Goal: Information Seeking & Learning: Find specific page/section

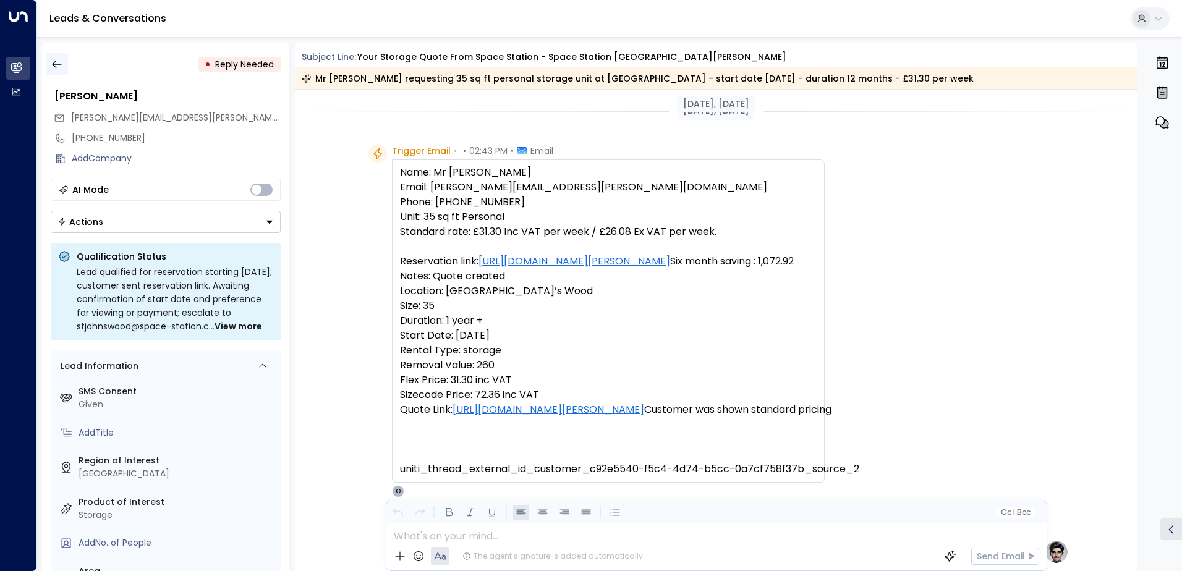
scroll to position [666, 0]
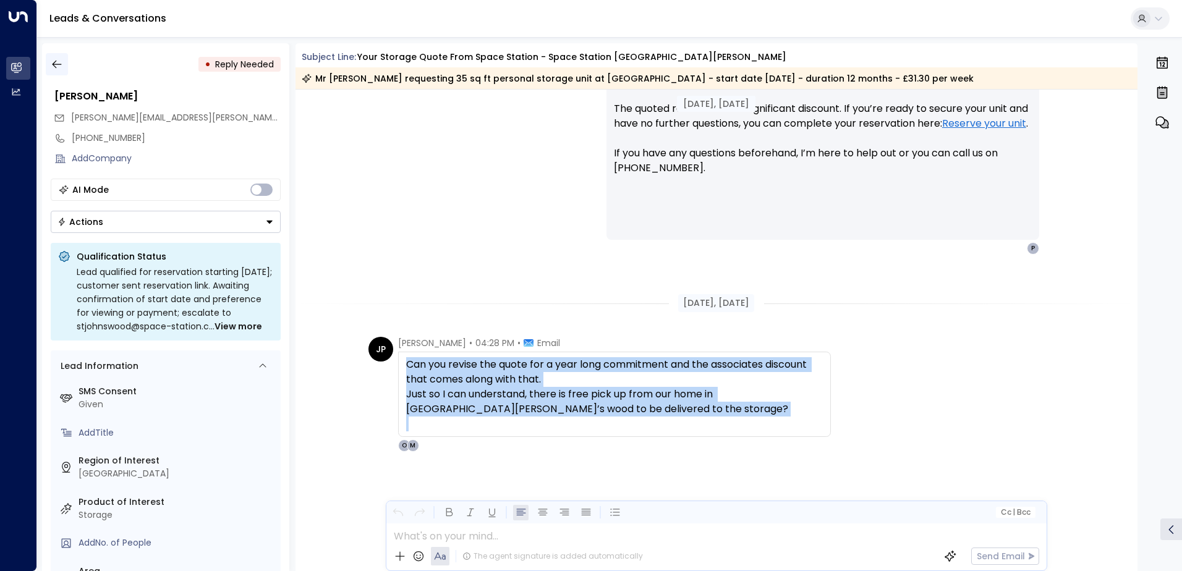
click at [62, 64] on icon "button" at bounding box center [57, 64] width 12 height 12
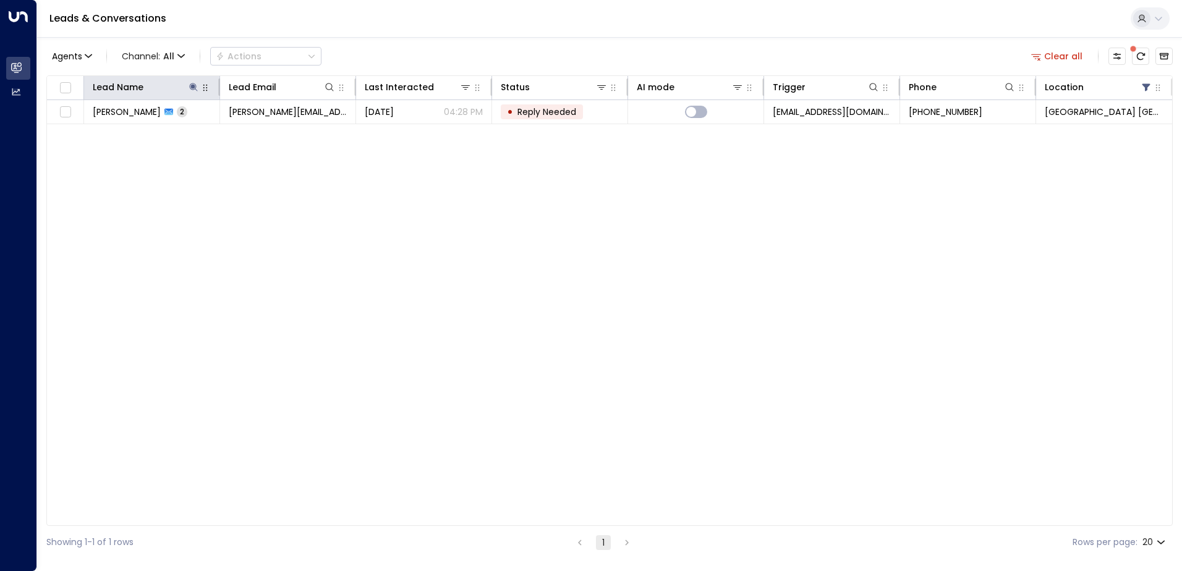
click at [200, 85] on icon "button" at bounding box center [205, 88] width 10 height 10
click at [193, 87] on icon at bounding box center [193, 87] width 8 height 8
click at [270, 133] on icon "button" at bounding box center [271, 132] width 8 height 8
click at [242, 133] on input "text" at bounding box center [193, 132] width 171 height 23
type input "********"
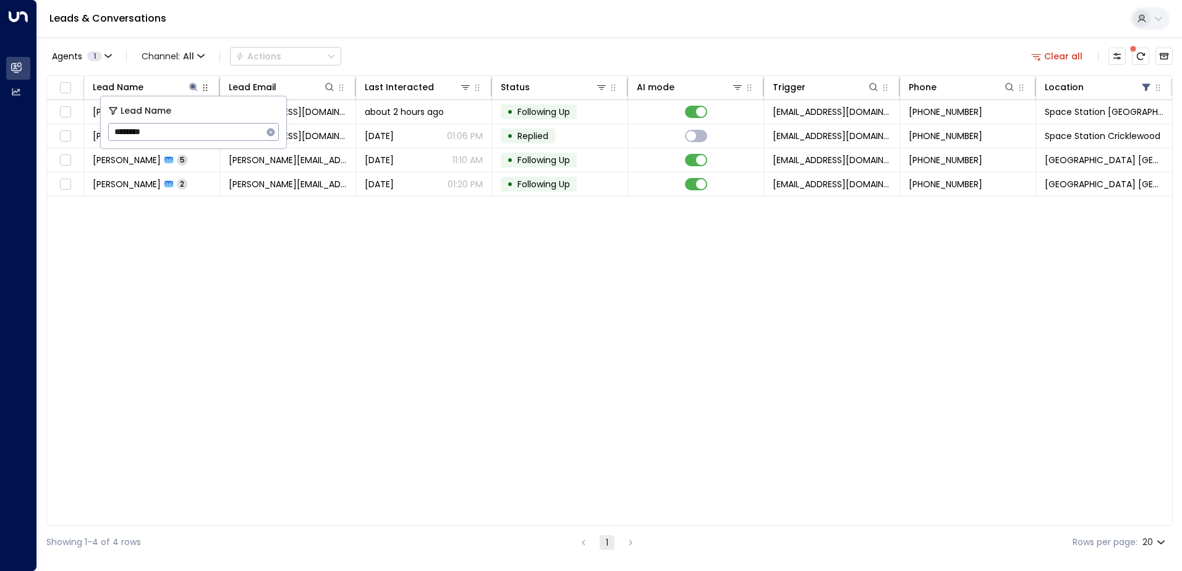
click at [770, 51] on div "Agents 1 Channel: All Actions Clear all" at bounding box center [609, 56] width 1126 height 26
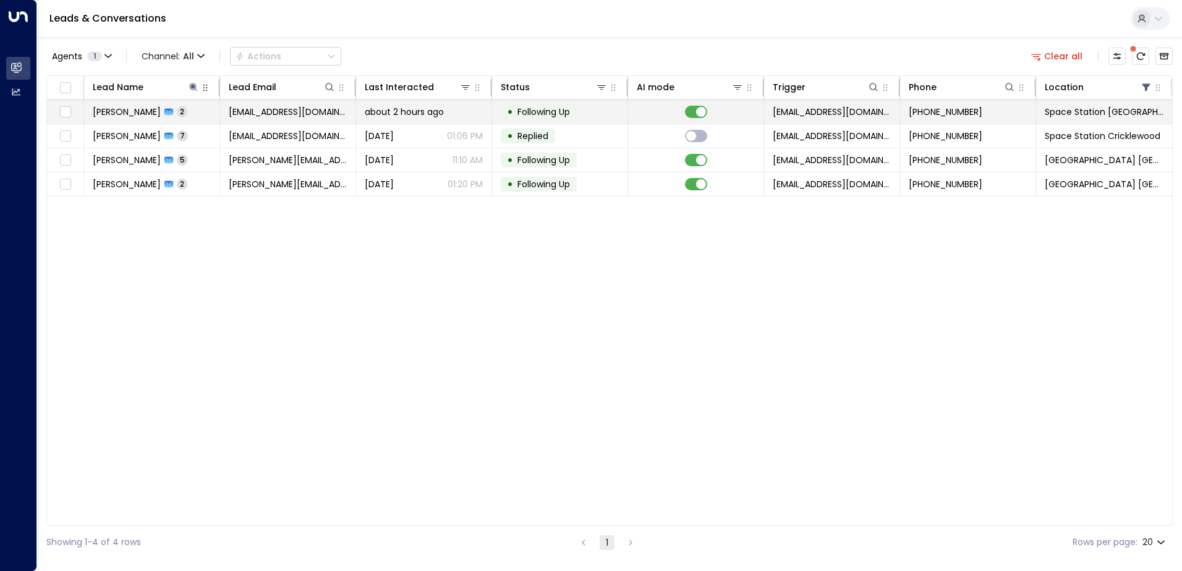
click at [191, 113] on td "[PERSON_NAME] 2" at bounding box center [152, 111] width 136 height 23
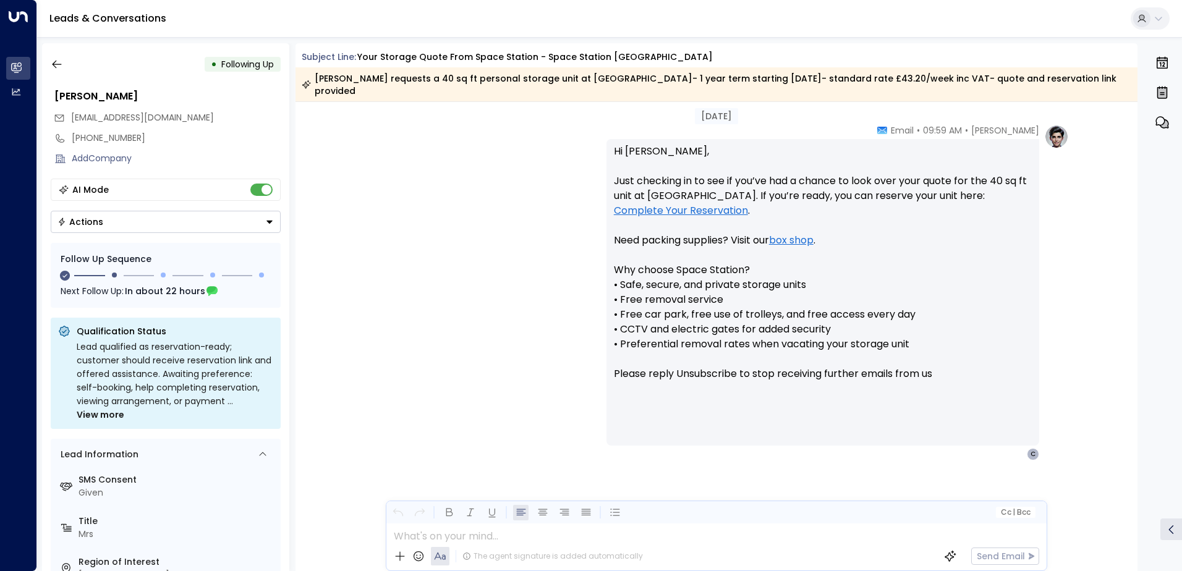
scroll to position [1128, 0]
click at [55, 63] on icon "button" at bounding box center [57, 64] width 12 height 12
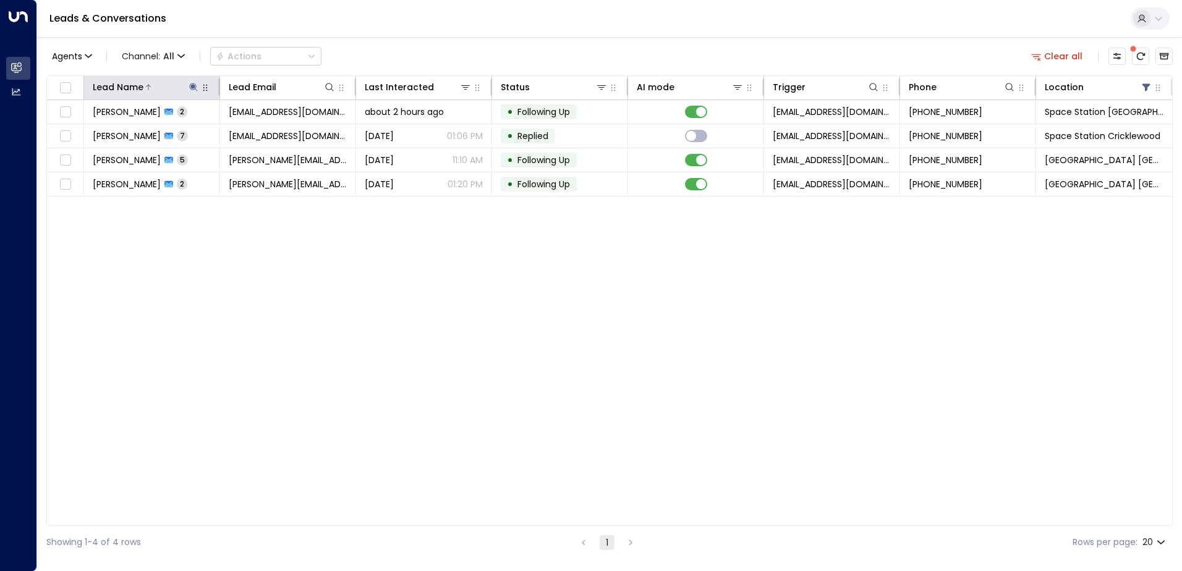
click at [192, 88] on icon at bounding box center [193, 87] width 8 height 8
click at [268, 136] on icon "button" at bounding box center [271, 132] width 10 height 10
click at [225, 128] on input "text" at bounding box center [193, 132] width 171 height 23
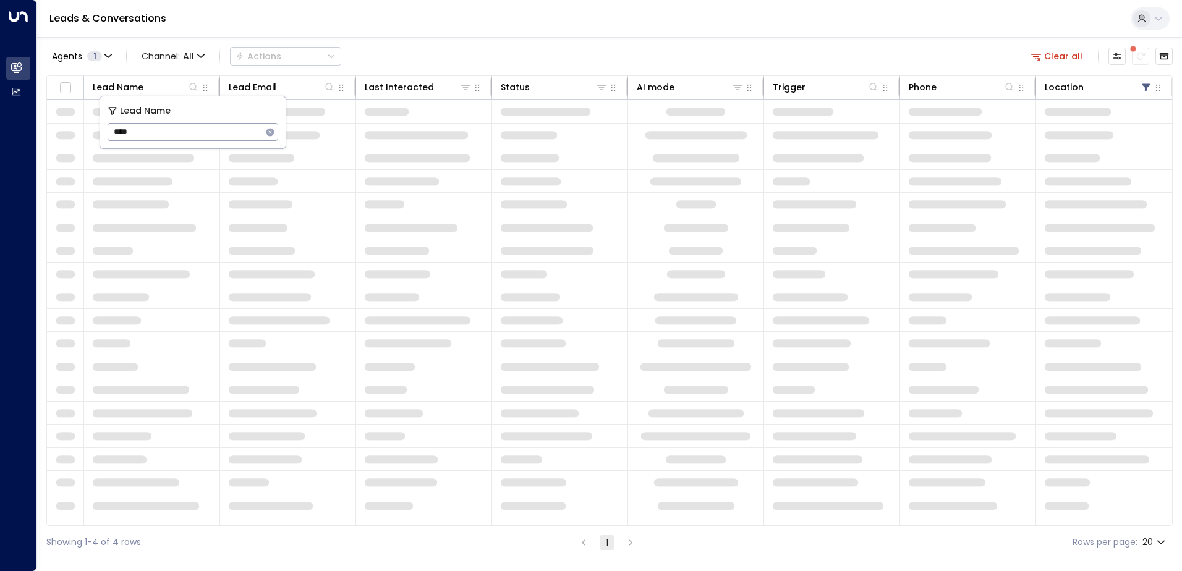
type input "*****"
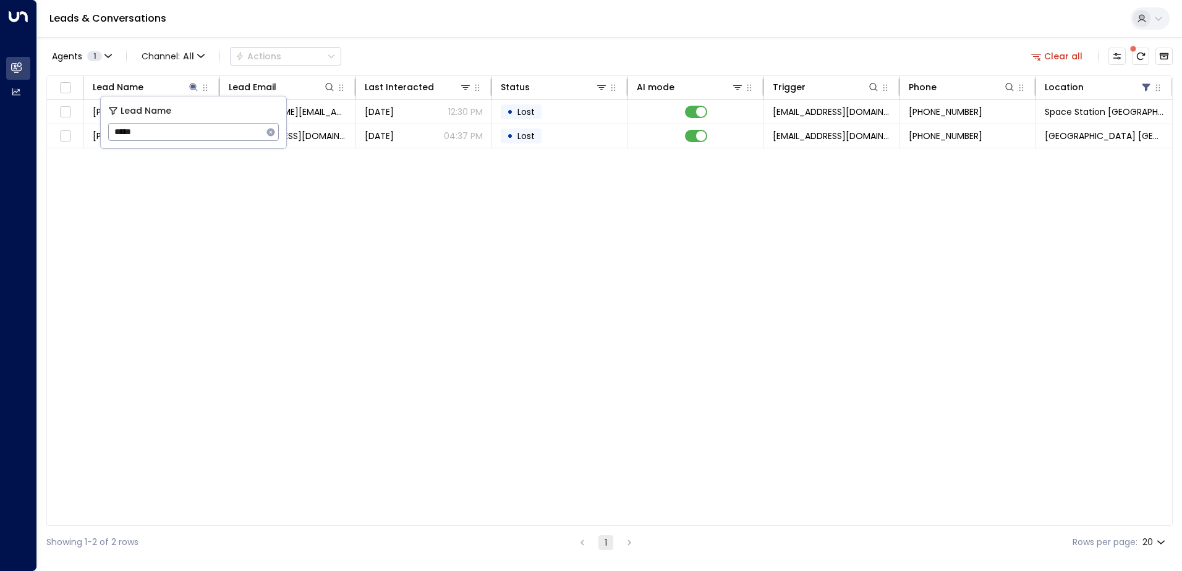
click at [410, 42] on div "Agents 1 Channel: All Actions Clear all Lead Name Lead Email Last Interacted St…" at bounding box center [609, 298] width 1126 height 522
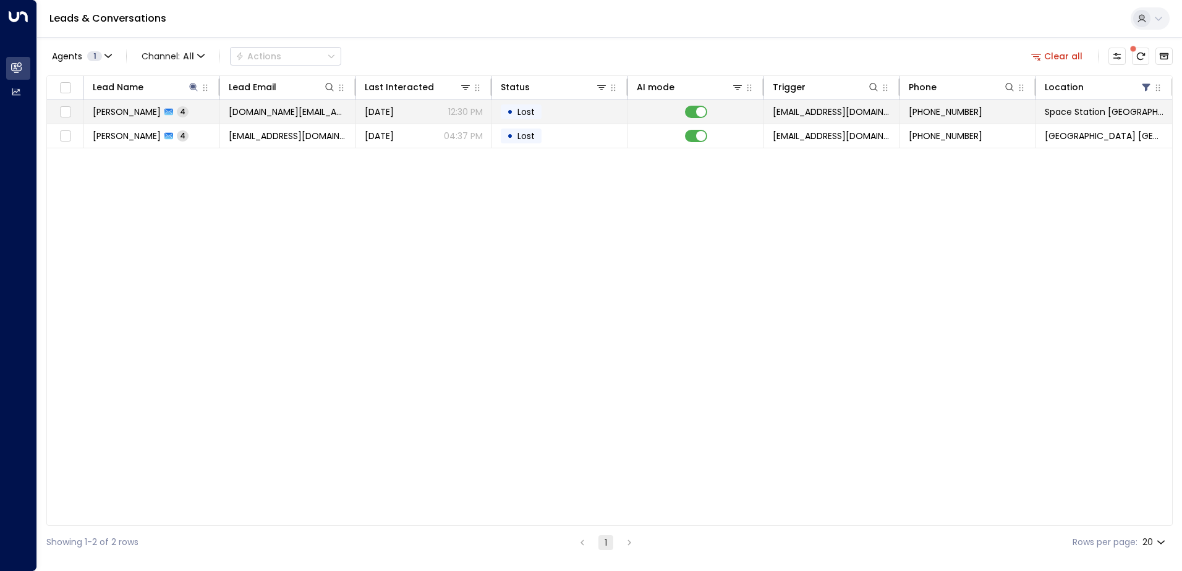
click at [177, 112] on span "4" at bounding box center [183, 111] width 12 height 11
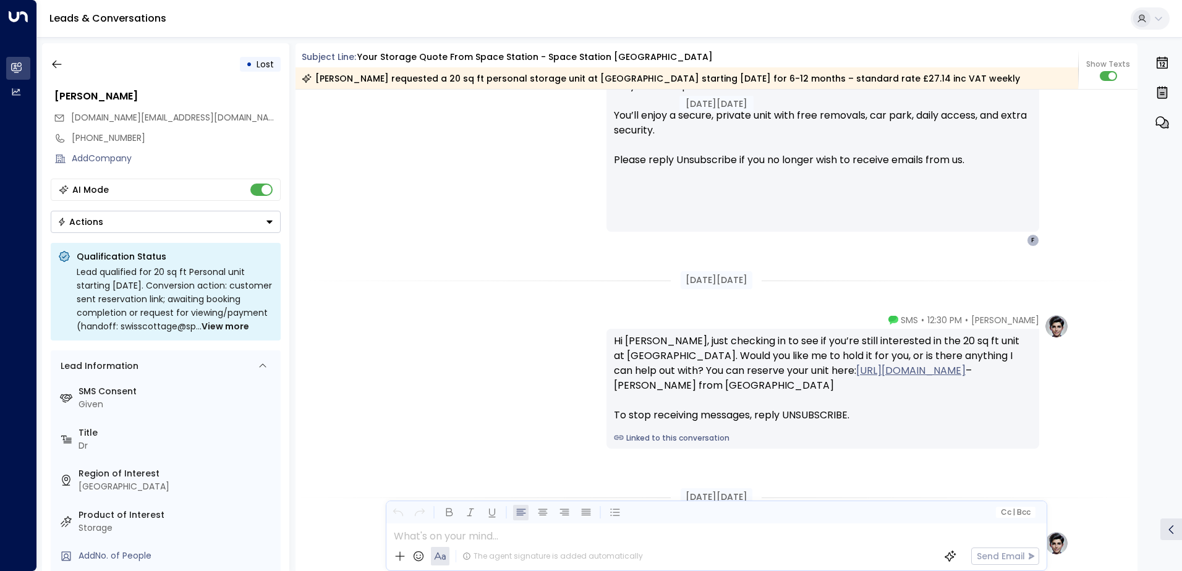
scroll to position [828, 0]
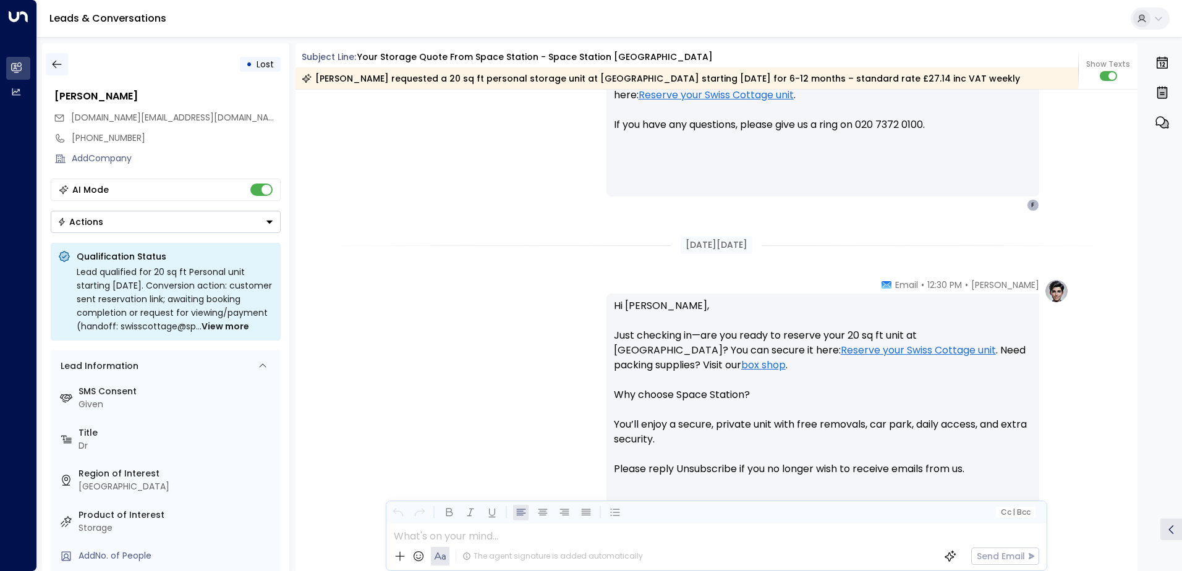
click at [51, 64] on icon "button" at bounding box center [57, 64] width 12 height 12
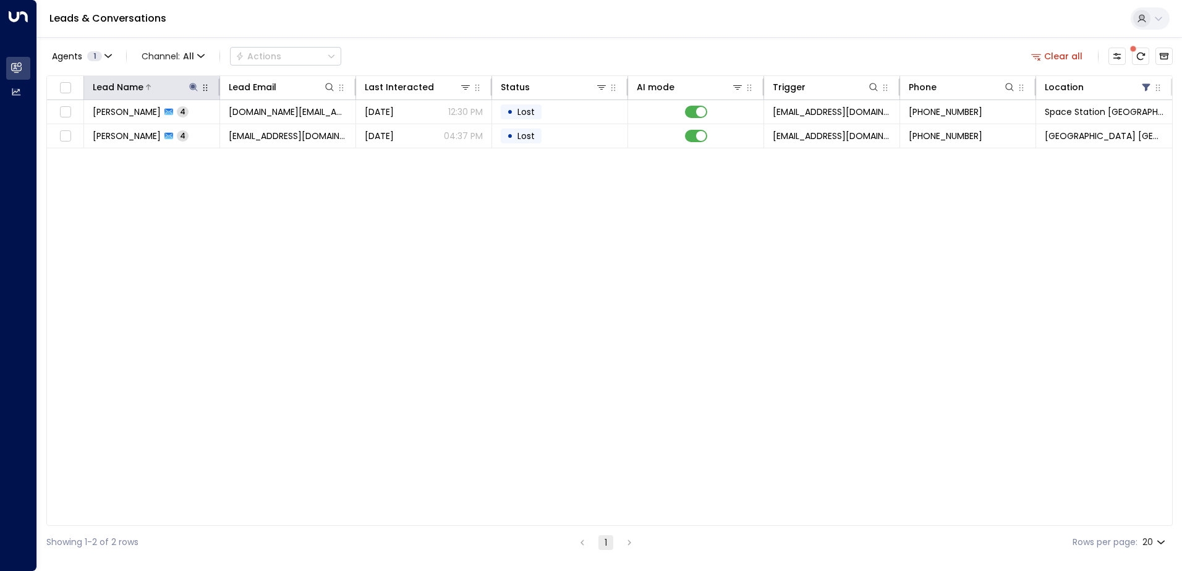
click at [192, 87] on icon at bounding box center [193, 87] width 8 height 8
click at [269, 130] on icon "button" at bounding box center [271, 132] width 10 height 10
click at [218, 132] on input "text" at bounding box center [193, 132] width 171 height 23
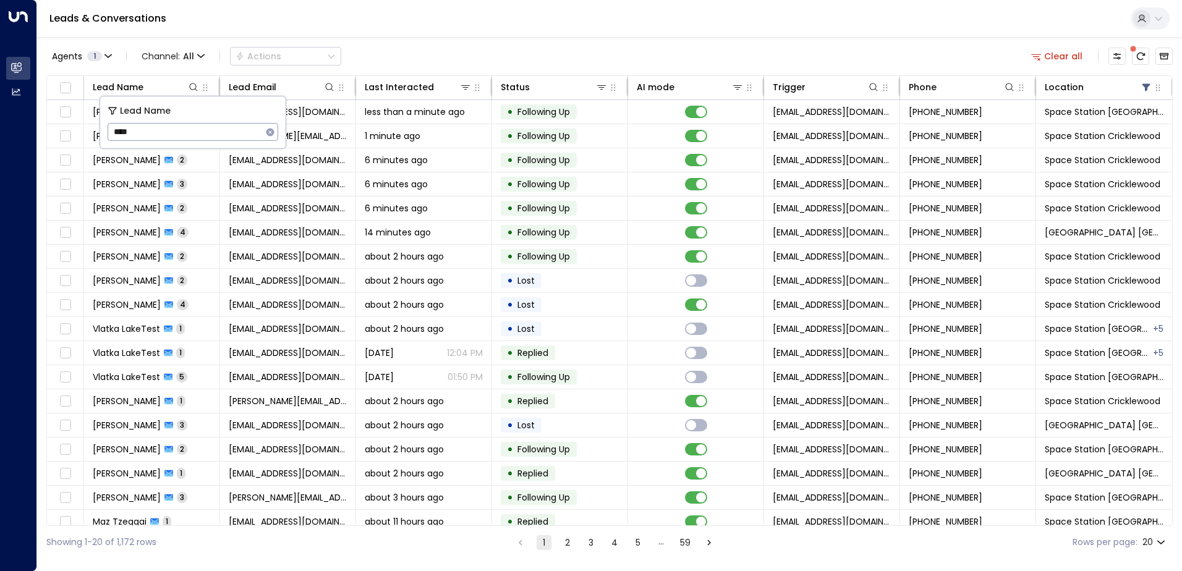
type input "*****"
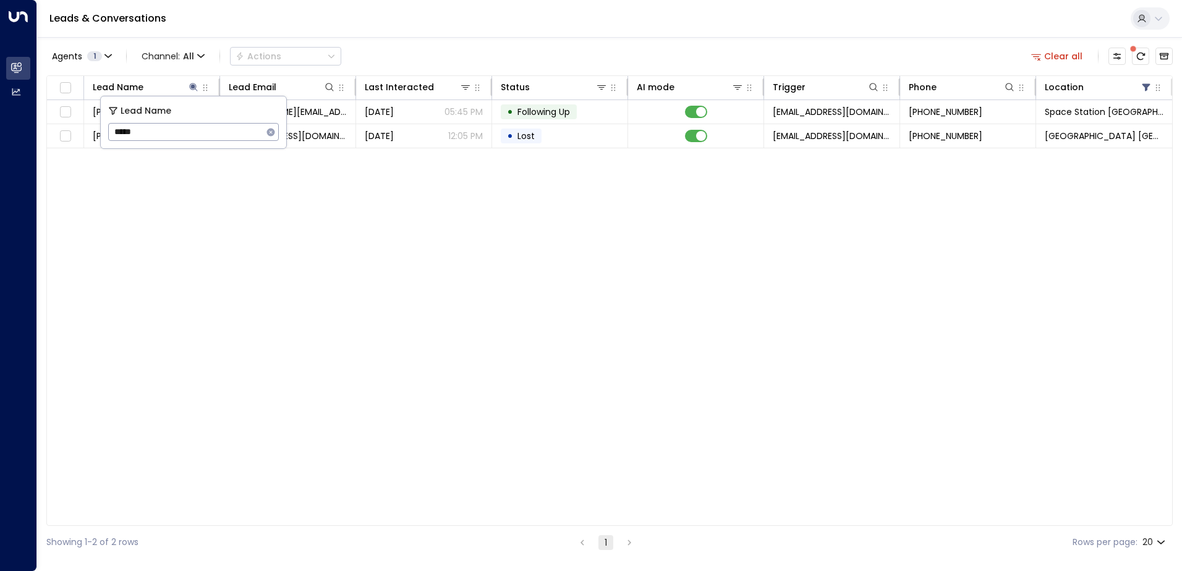
click at [512, 47] on div "Agents 1 Channel: All Actions Clear all" at bounding box center [609, 56] width 1126 height 26
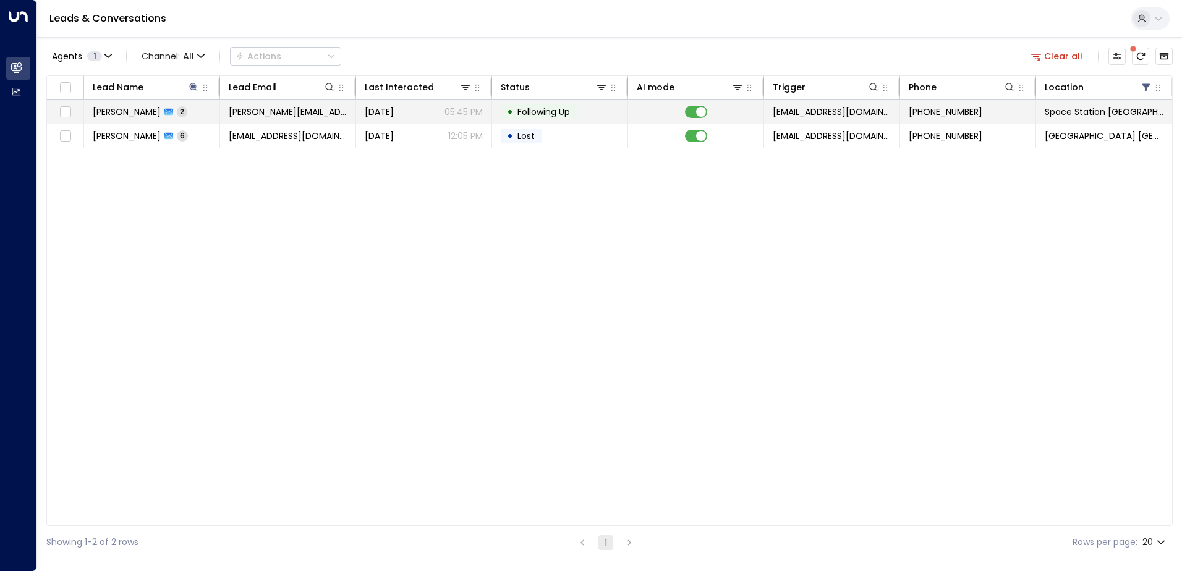
click at [169, 111] on td "[PERSON_NAME] 2" at bounding box center [152, 111] width 136 height 23
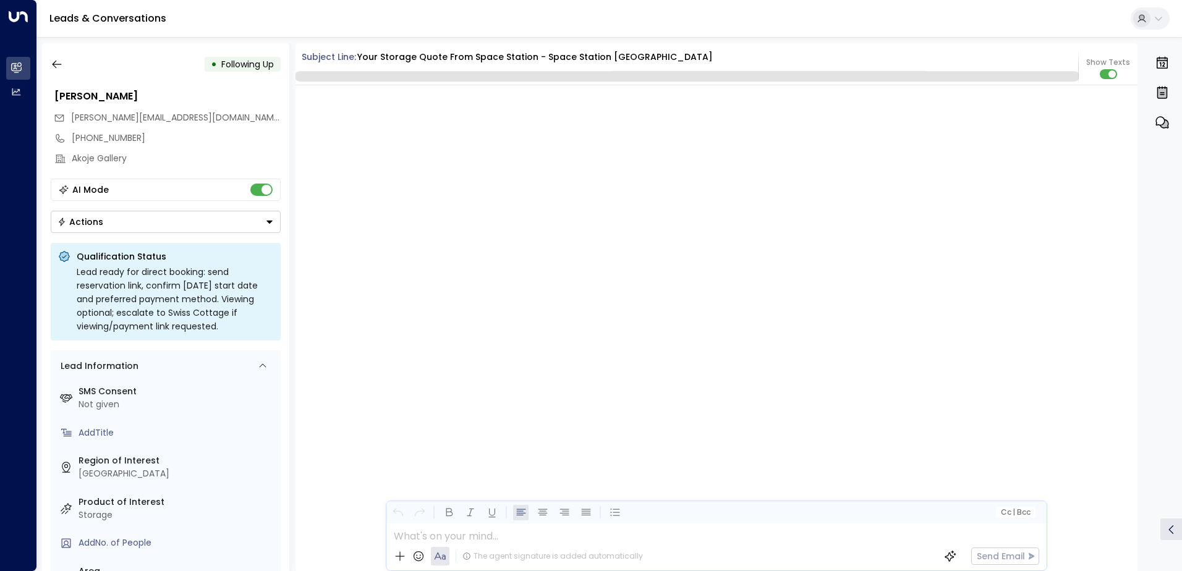
scroll to position [1216, 0]
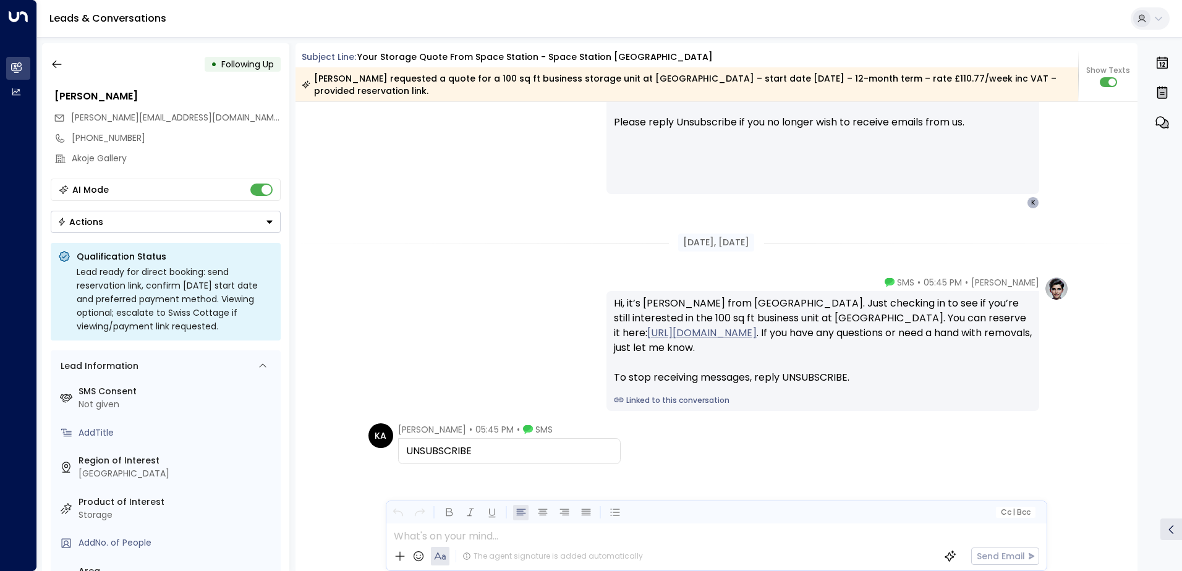
drag, startPoint x: 510, startPoint y: 454, endPoint x: 387, endPoint y: 448, distance: 122.5
click at [387, 448] on div "[PERSON_NAME] Akar • 05:45 PM • SMS UNSUBSCRIBE" at bounding box center [494, 443] width 252 height 41
click at [733, 444] on div "[PERSON_NAME] Akar • 05:45 PM • SMS UNSUBSCRIBE" at bounding box center [718, 443] width 700 height 41
drag, startPoint x: 478, startPoint y: 452, endPoint x: 398, endPoint y: 452, distance: 79.7
click at [398, 452] on div "UNSUBSCRIBE" at bounding box center [509, 451] width 222 height 26
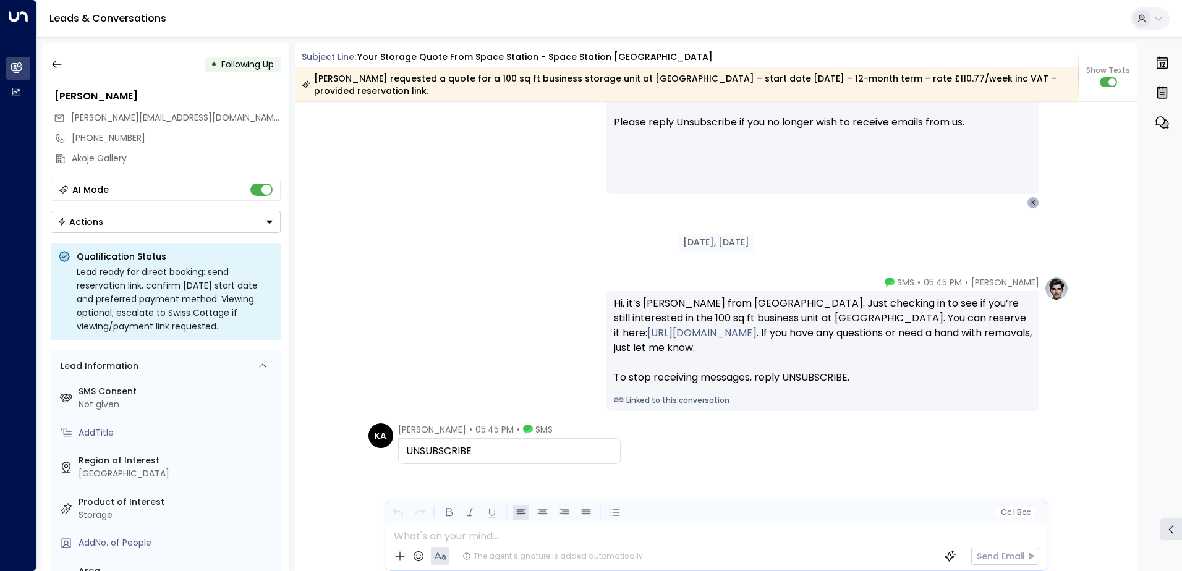
drag, startPoint x: 398, startPoint y: 452, endPoint x: 429, endPoint y: 452, distance: 30.9
copy div "UNSUBSCRIBE"
click at [59, 64] on icon "button" at bounding box center [57, 64] width 12 height 12
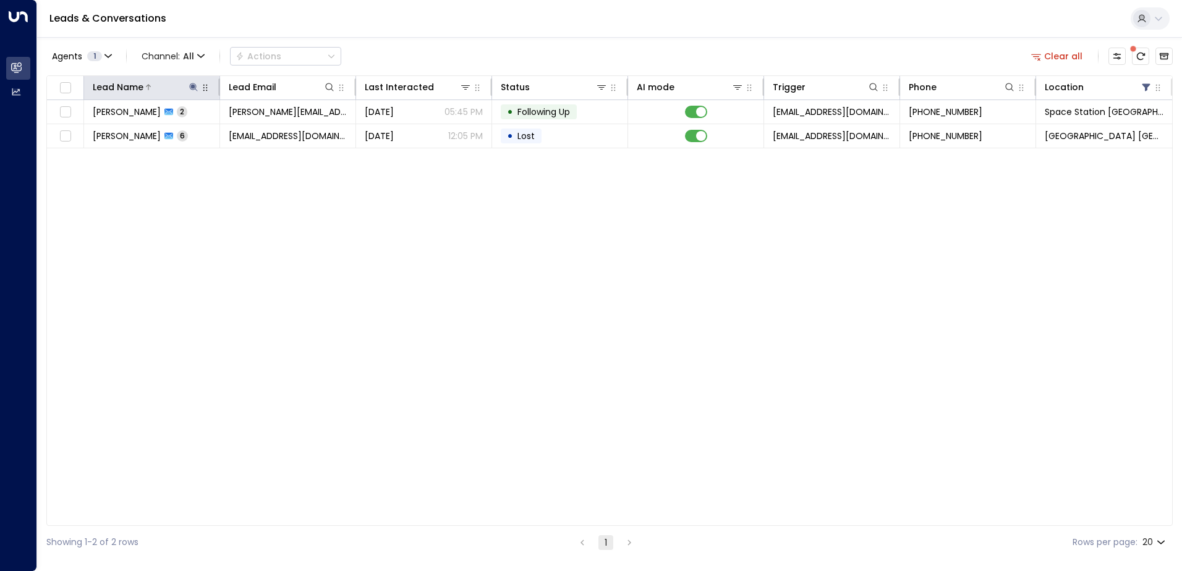
click at [198, 88] on button at bounding box center [193, 87] width 12 height 12
click at [270, 130] on icon "button" at bounding box center [271, 132] width 8 height 8
click at [222, 131] on input "text" at bounding box center [193, 132] width 171 height 23
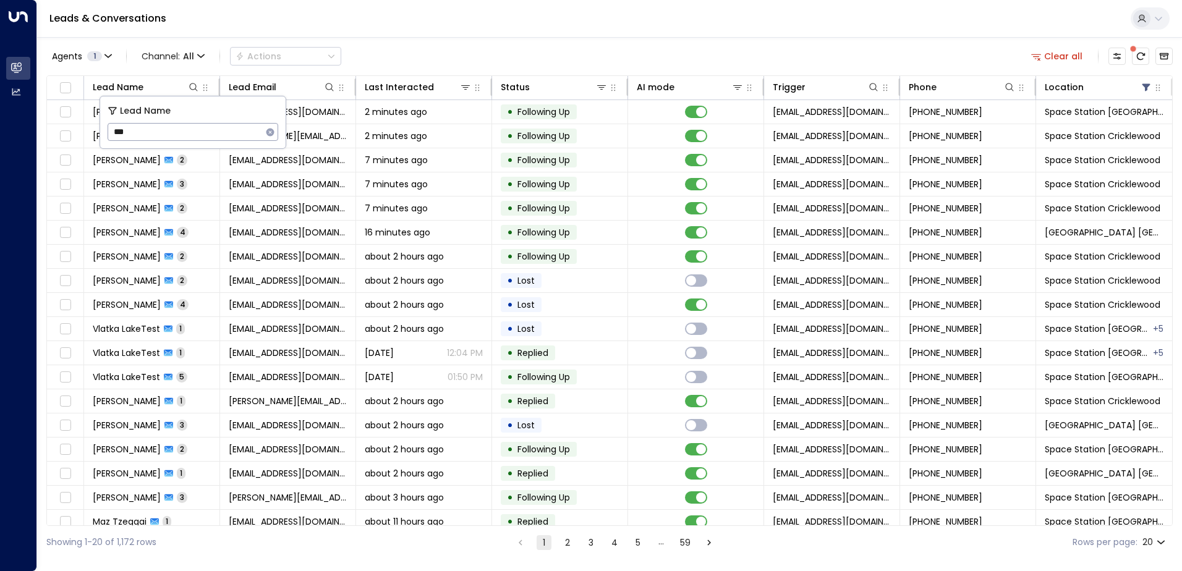
type input "****"
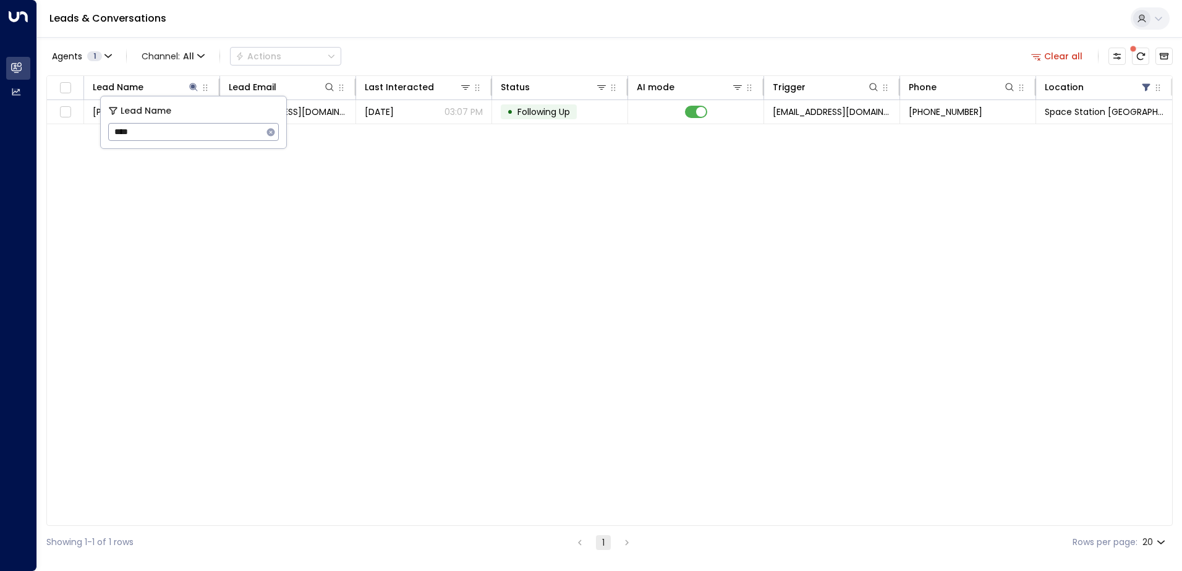
click at [434, 42] on div "Agents 1 Channel: All Actions Clear all Lead Name Lead Email Last Interacted St…" at bounding box center [609, 298] width 1126 height 522
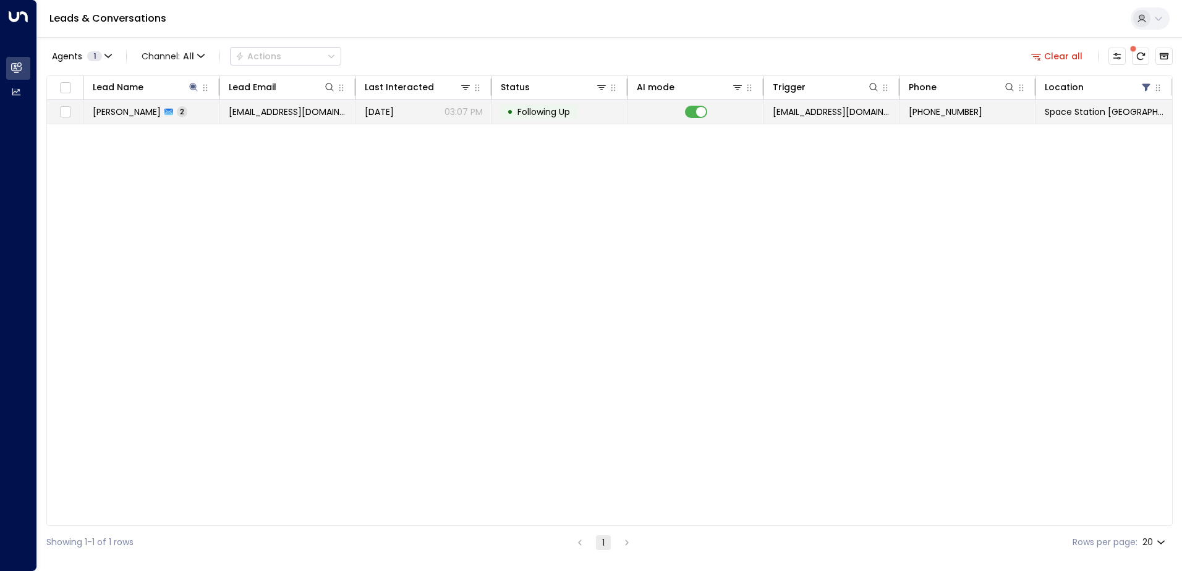
click at [152, 116] on div "[PERSON_NAME] 2" at bounding box center [140, 112] width 95 height 12
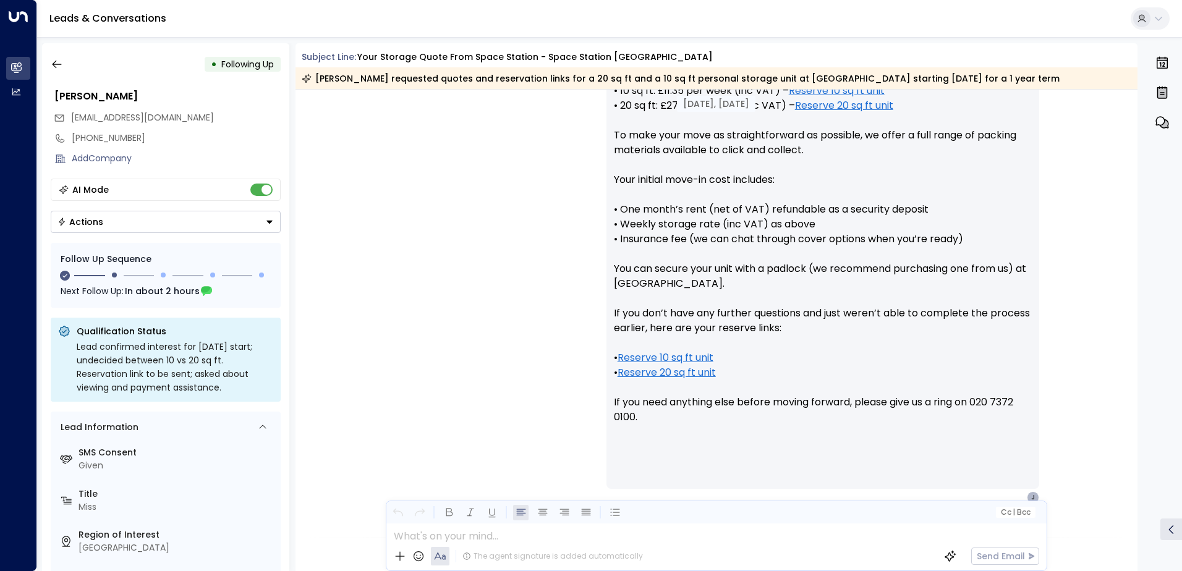
scroll to position [279, 0]
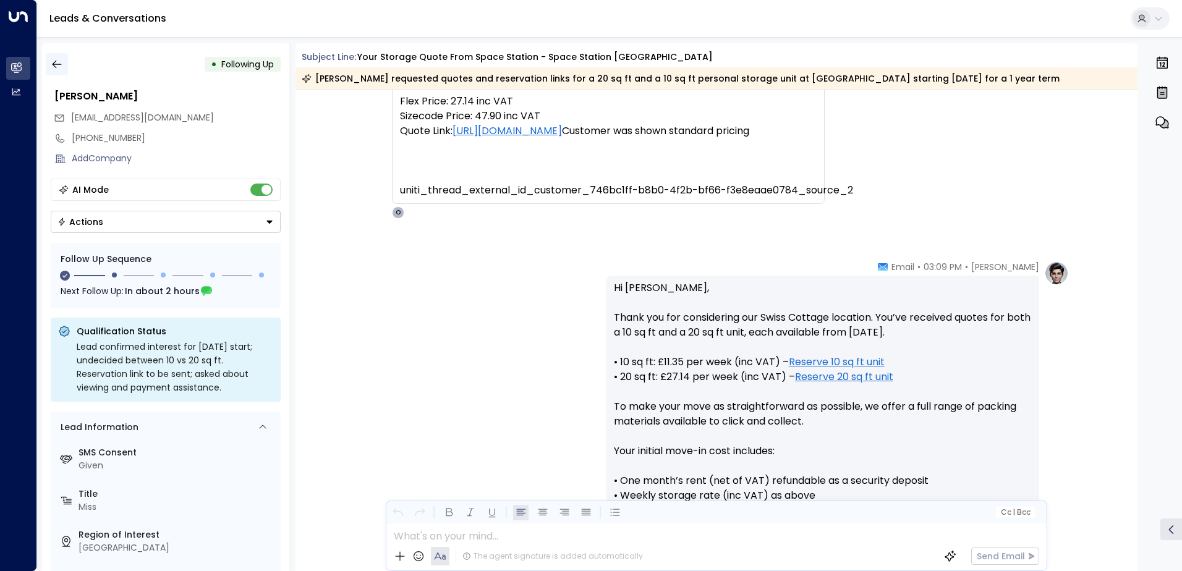
click at [54, 64] on icon "button" at bounding box center [57, 64] width 12 height 12
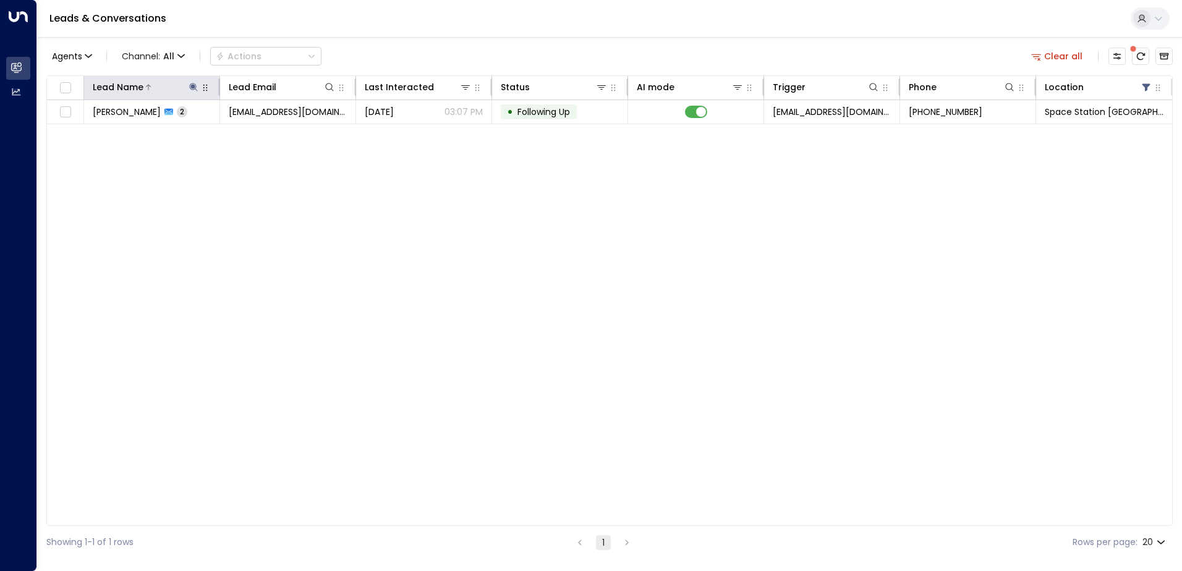
click at [195, 85] on icon at bounding box center [193, 87] width 10 height 10
click at [267, 133] on icon "button" at bounding box center [271, 132] width 8 height 8
click at [245, 128] on input "text" at bounding box center [193, 132] width 171 height 23
type input "*****"
click at [522, 208] on div "Lead Name Lead Email Last Interacted Status AI mode Trigger Phone Location Semi…" at bounding box center [609, 300] width 1126 height 451
